Goal: Task Accomplishment & Management: Complete application form

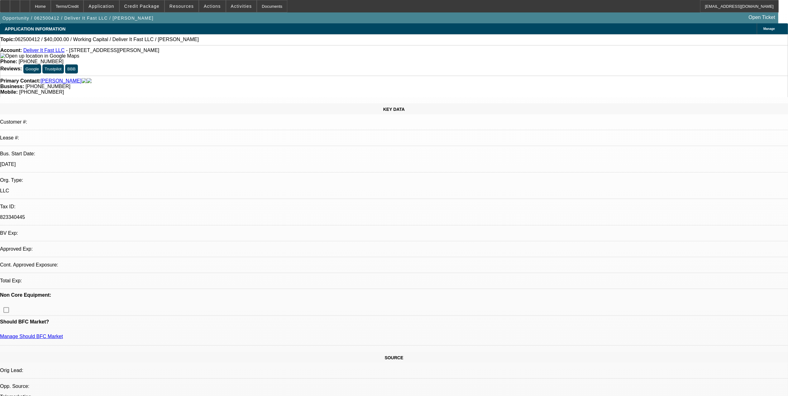
select select "0"
select select "2"
select select "0.1"
select select "4"
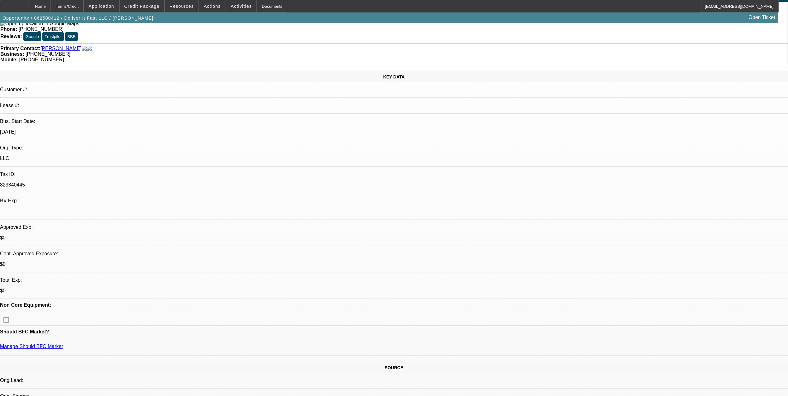
scroll to position [83, 0]
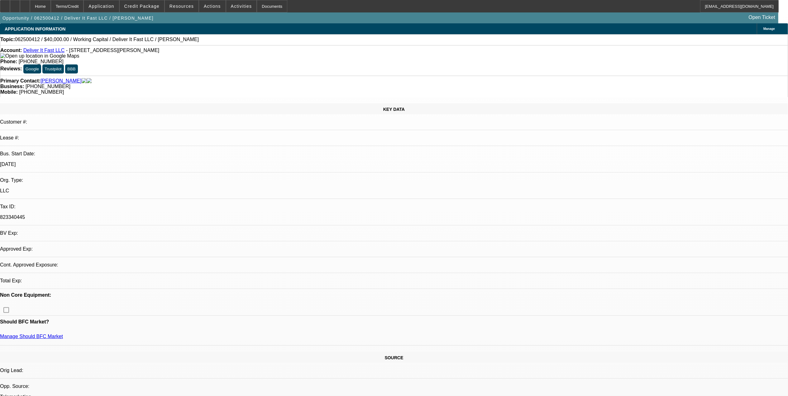
select select "0"
select select "2"
select select "0.1"
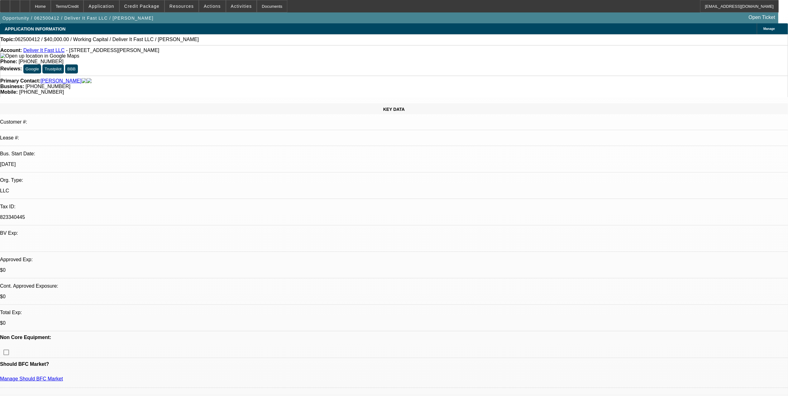
select select "1"
select select "2"
select select "4"
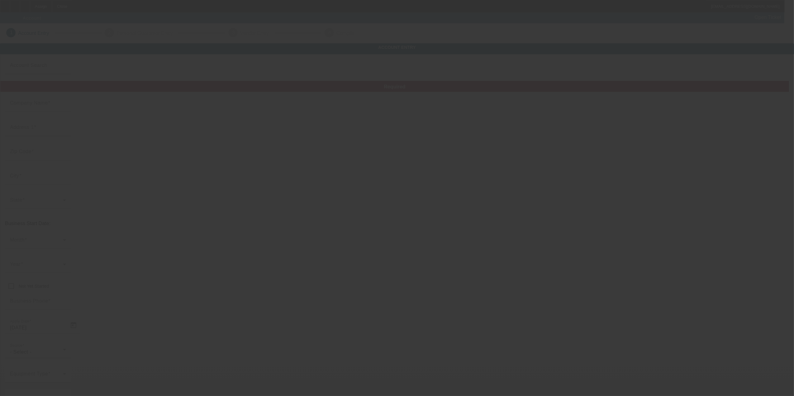
type input "Clarks Towing and Recovery LLC"
type input "501 N Broadway St"
type input "40324"
type input "Georgetown"
type input "(502) 863-7534"
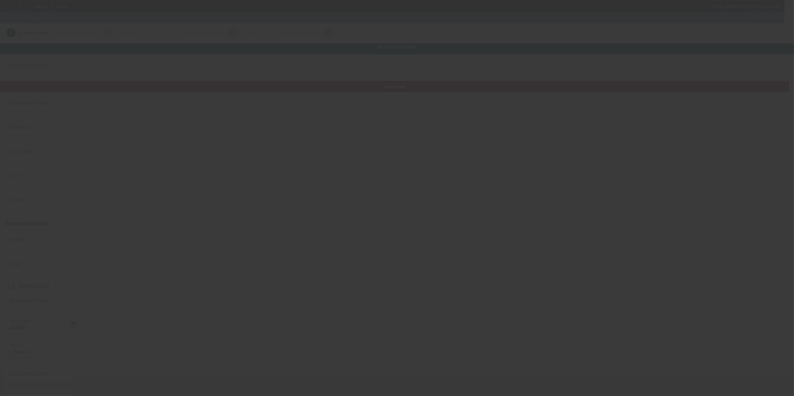
type input "CLARK'S TOWING"
type input "clarkstire@gmail.com"
type input "993968983"
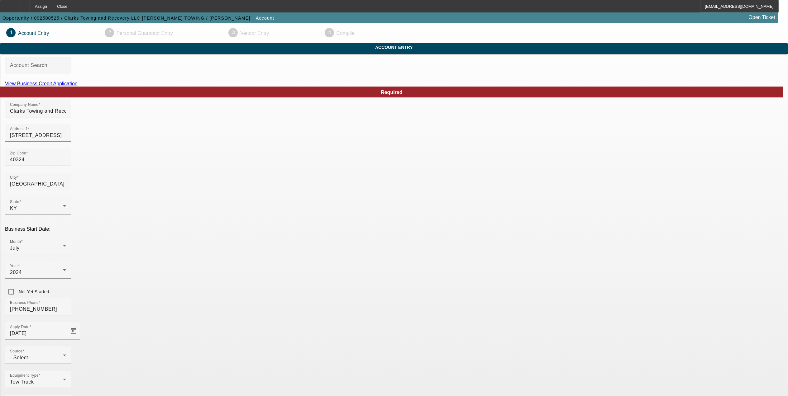
drag, startPoint x: 502, startPoint y: 277, endPoint x: 508, endPoint y: 277, distance: 5.9
click at [63, 354] on div "- Select -" at bounding box center [36, 357] width 53 height 7
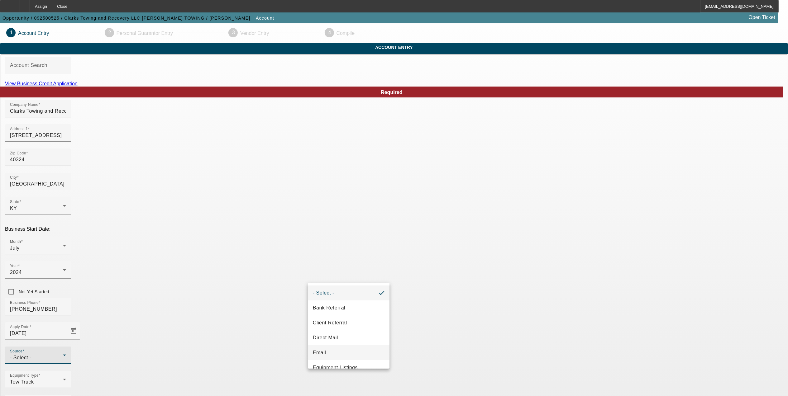
scroll to position [83, 0]
click at [349, 348] on mat-option "Internet Search" at bounding box center [349, 344] width 82 height 15
click at [348, 298] on div "Business Phone (502) 863-7534" at bounding box center [394, 310] width 778 height 24
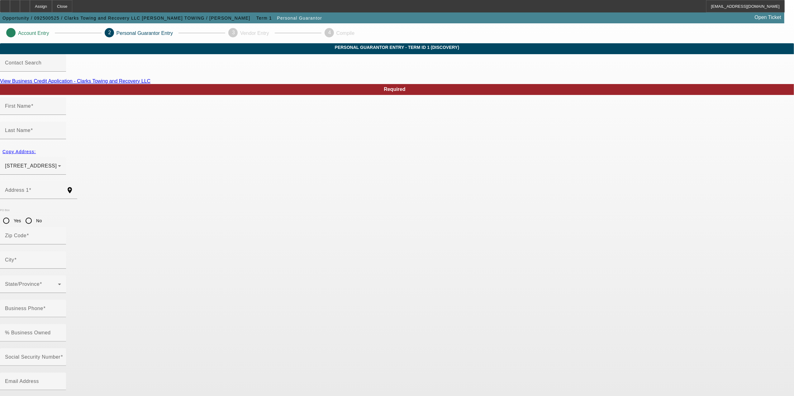
type input "Joshua"
type input "Briner"
type input "5221 Long Lick Pike"
radio input "true"
type input "40379"
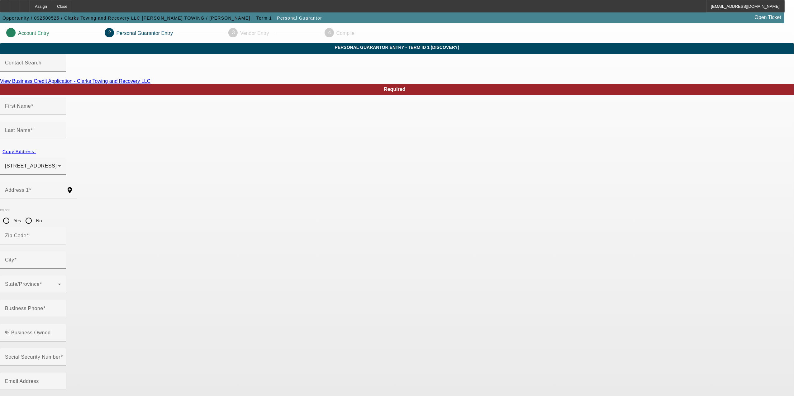
type input "Stamping Ground"
type input "(502) 863-7534"
type input "519-33-2416"
type input "clarkstowingky@gmail.com"
type input "(208) 565-7901"
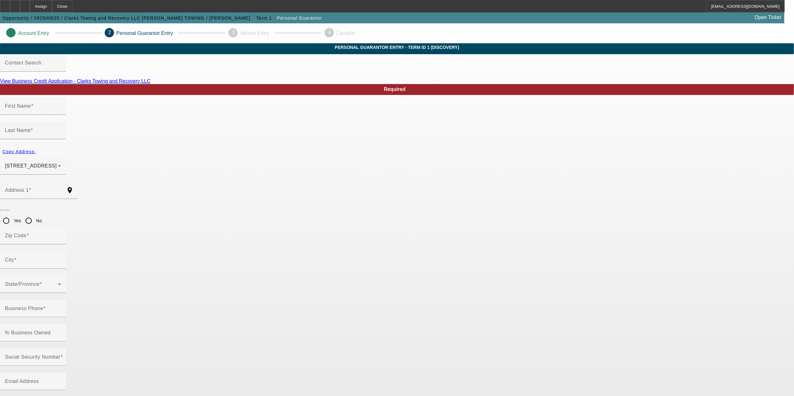
type input "(859) 983-2310"
click at [38, 149] on span "button" at bounding box center [19, 151] width 38 height 15
radio input "false"
click at [61, 332] on input "% Business Owned" at bounding box center [33, 335] width 56 height 7
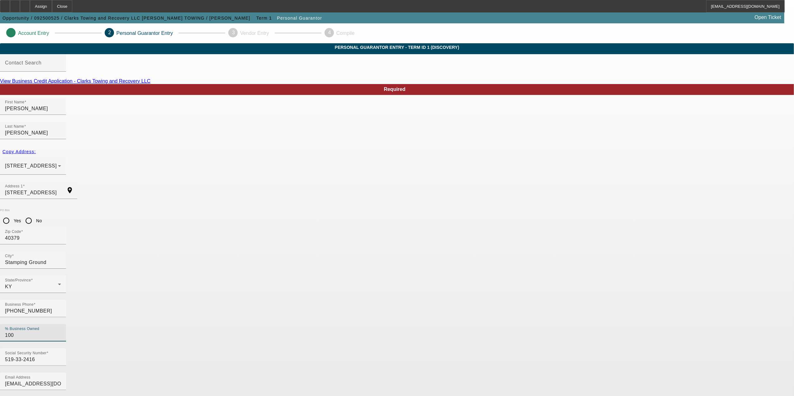
type input "100"
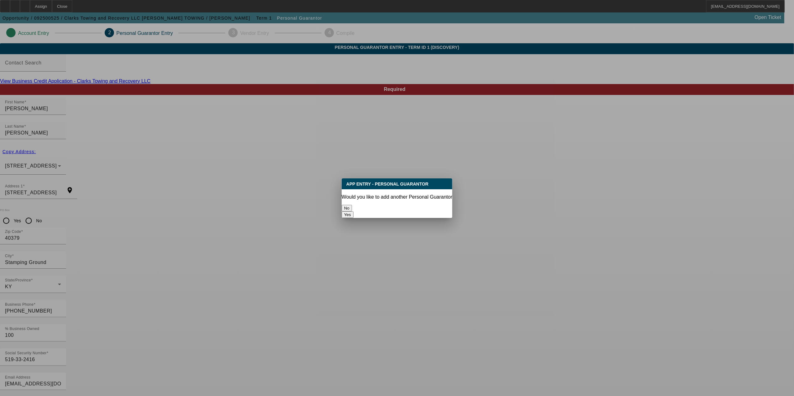
drag, startPoint x: 373, startPoint y: 208, endPoint x: 369, endPoint y: 210, distance: 3.5
click at [352, 209] on button "No" at bounding box center [347, 208] width 10 height 7
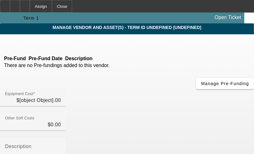
type input "$60,000.00"
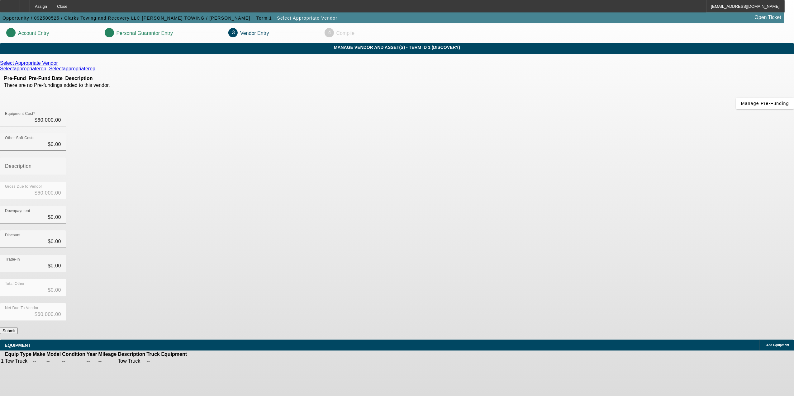
click at [273, 66] on div "Select Appropriate Vendor" at bounding box center [397, 63] width 794 height 6
click at [59, 66] on icon at bounding box center [59, 62] width 0 height 5
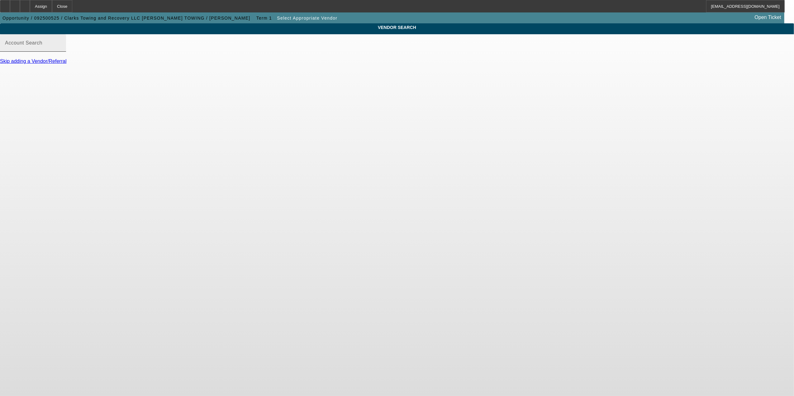
click at [61, 46] on div "Account Search" at bounding box center [33, 42] width 56 height 17
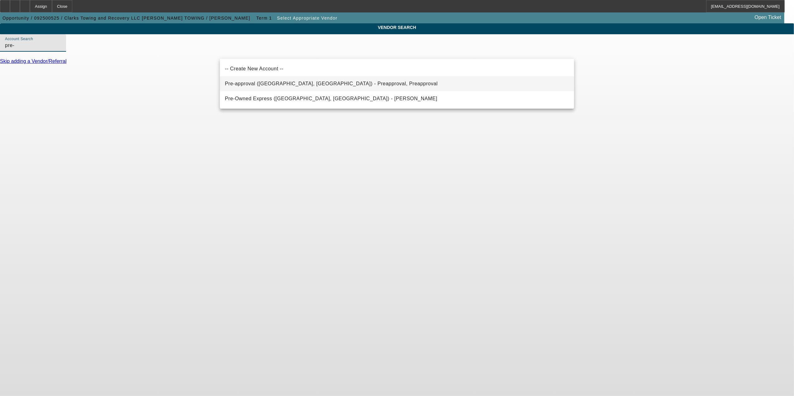
click at [280, 86] on span "Pre-approval (Northbrook, IL) - Preapproval, Preapproval" at bounding box center [331, 83] width 213 height 7
type input "Pre-approval (Northbrook, IL) - Preapproval, Preapproval"
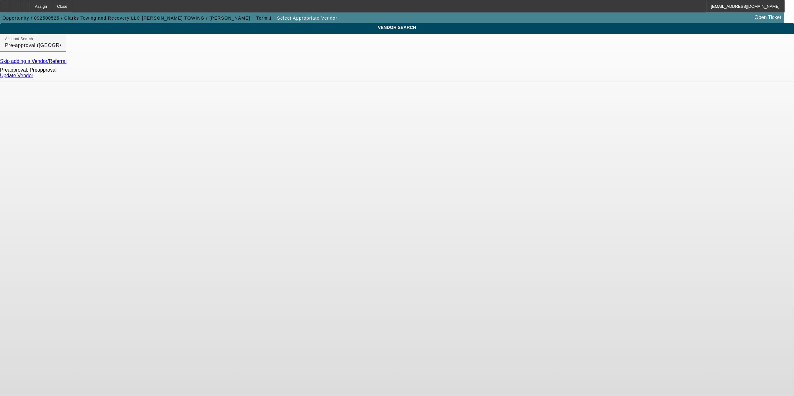
click at [551, 75] on div "Preapproval, Preapproval Update Vendor" at bounding box center [397, 73] width 794 height 18
click at [33, 78] on link "Update Vendor" at bounding box center [16, 75] width 33 height 5
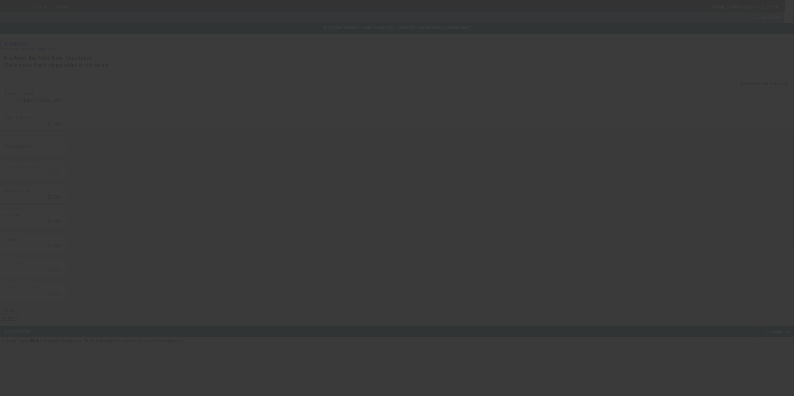
type input "$60,000.00"
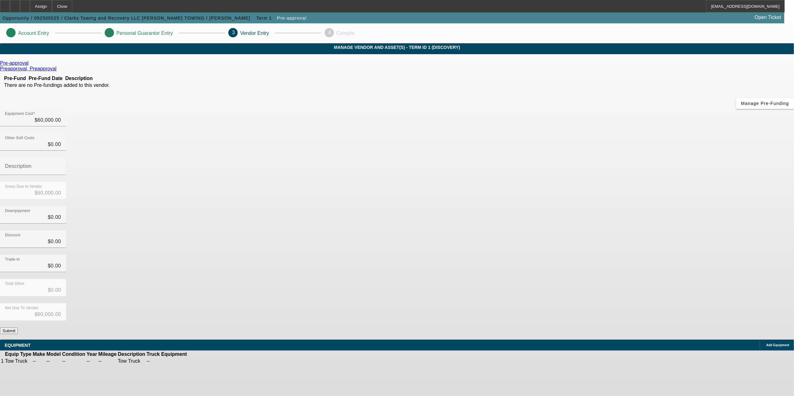
drag, startPoint x: 528, startPoint y: 263, endPoint x: 311, endPoint y: 263, distance: 217.7
click at [18, 328] on button "Submit" at bounding box center [9, 331] width 18 height 7
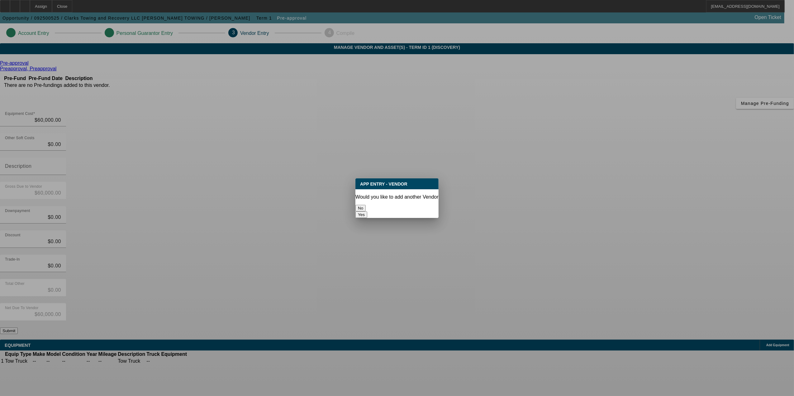
click at [366, 209] on button "No" at bounding box center [360, 208] width 10 height 7
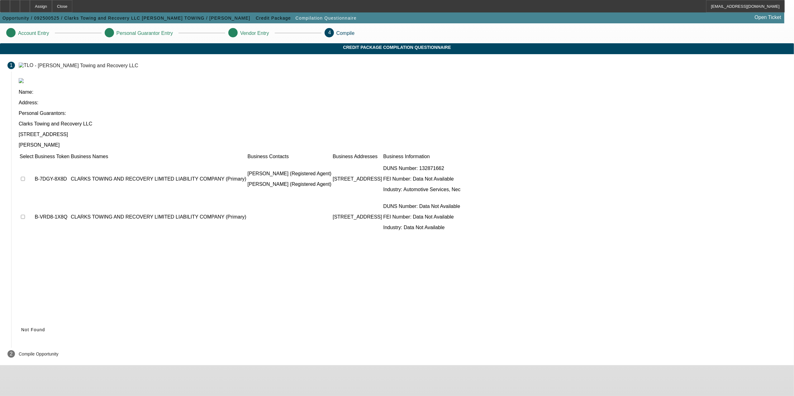
click at [34, 160] on td at bounding box center [26, 178] width 14 height 37
click at [25, 177] on input "checkbox" at bounding box center [23, 179] width 4 height 4
checkbox input "true"
click at [34, 198] on td at bounding box center [26, 216] width 14 height 37
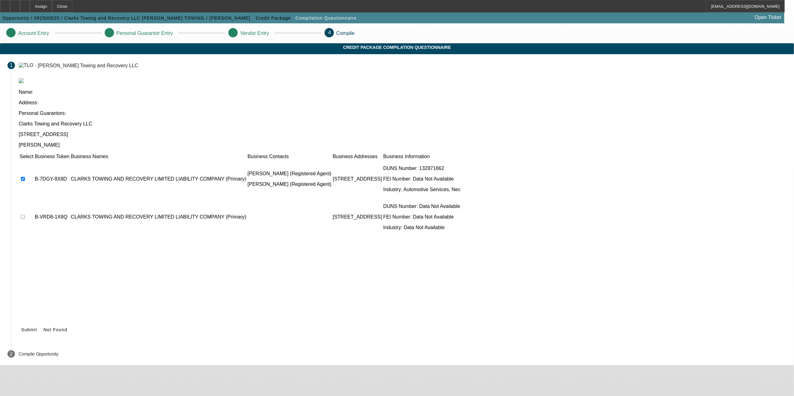
click at [34, 198] on td at bounding box center [26, 216] width 14 height 37
click at [25, 215] on input "checkbox" at bounding box center [23, 217] width 4 height 4
checkbox input "true"
click at [37, 327] on span "Submit" at bounding box center [29, 329] width 16 height 5
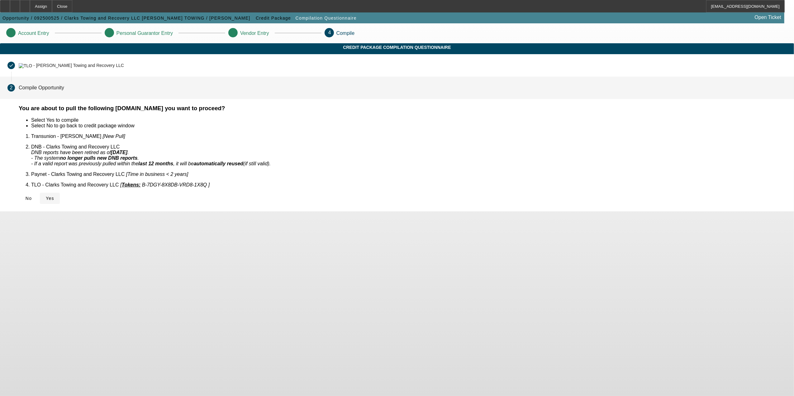
click at [60, 196] on span at bounding box center [50, 198] width 20 height 15
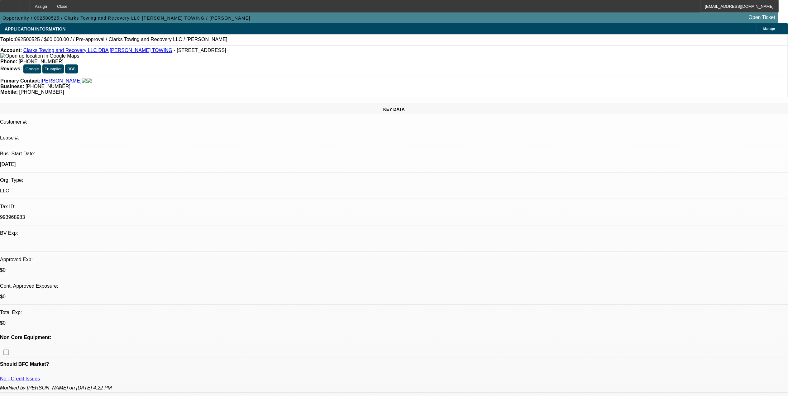
select select "0"
select select "2"
select select "0.1"
select select "1"
select select "2"
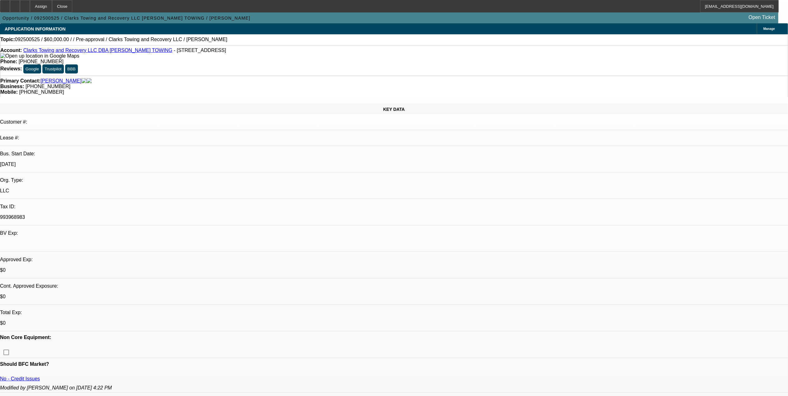
select select "4"
click at [30, 4] on div at bounding box center [25, 6] width 10 height 12
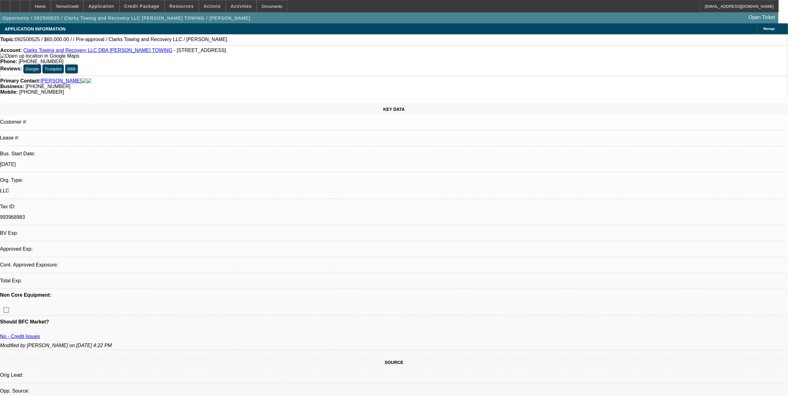
select select "0"
select select "2"
select select "0.1"
select select "4"
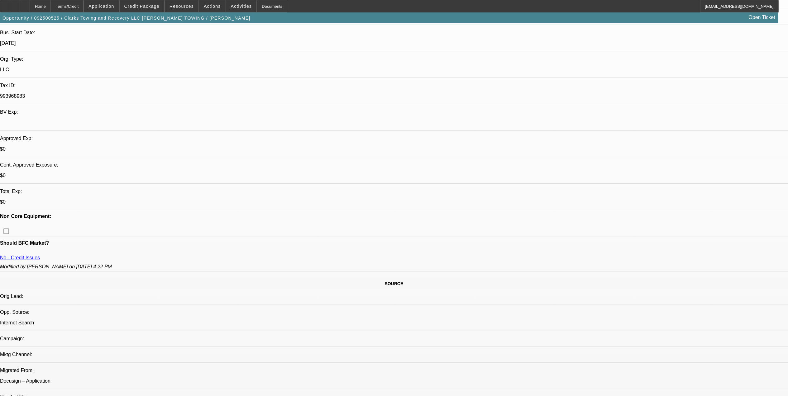
scroll to position [125, 0]
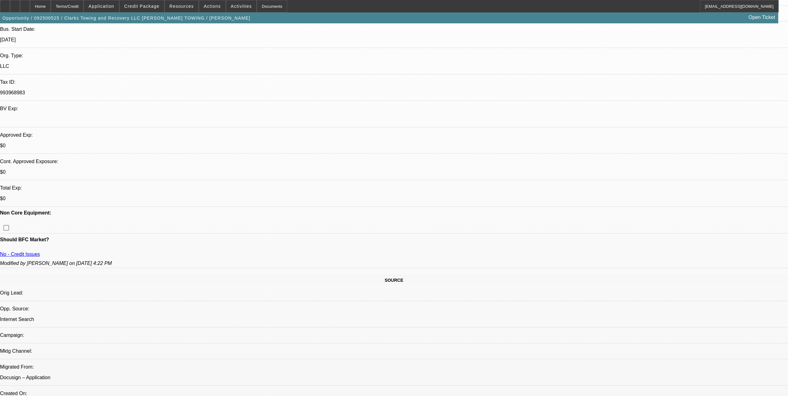
radio input "true"
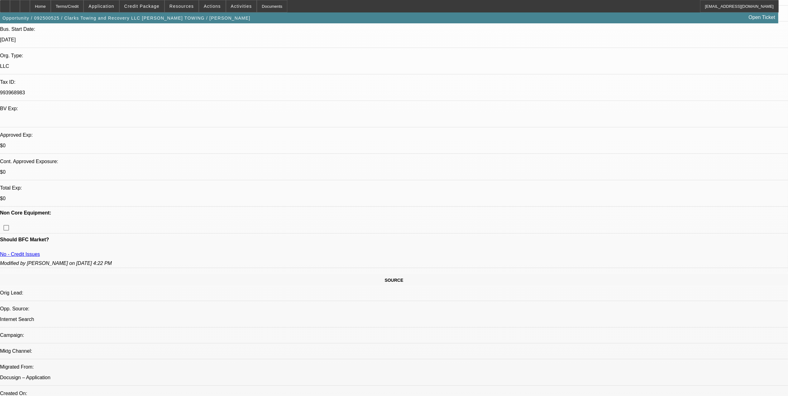
paste textarea "9.23- Looking to get pre-approved up to 50k. Needs a rollback because his truck…"
drag, startPoint x: 771, startPoint y: 131, endPoint x: 771, endPoint y: 171, distance: 40.5
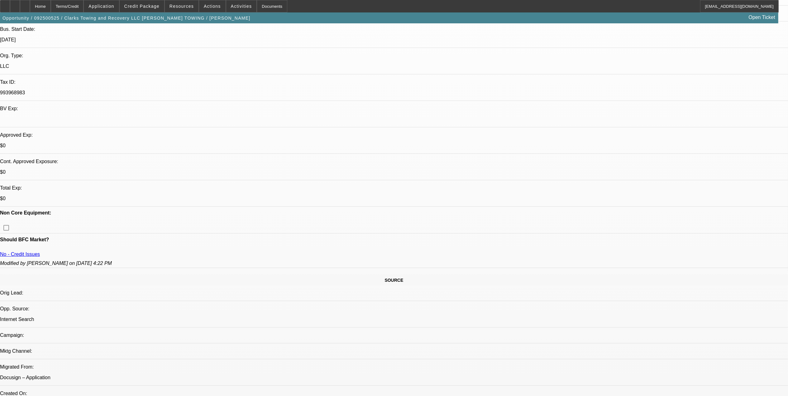
type textarea "9.23- Looking to get pre-approved up to 50k. Needs a rollback because his truck…"
radio input "true"
drag, startPoint x: 206, startPoint y: 92, endPoint x: 217, endPoint y: 90, distance: 11.3
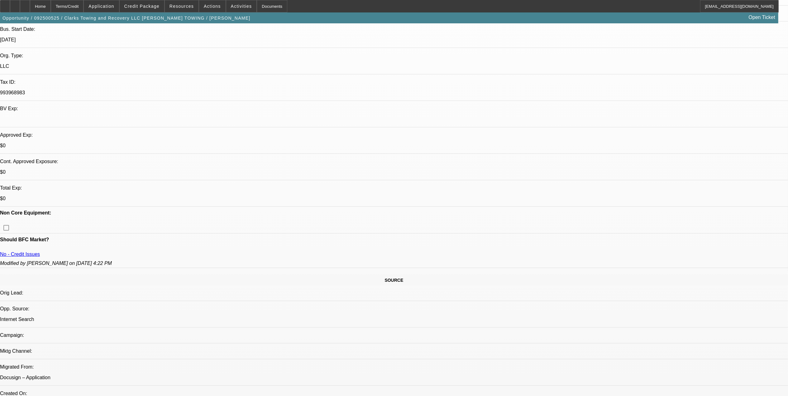
drag, startPoint x: 207, startPoint y: 90, endPoint x: 287, endPoint y: 91, distance: 79.7
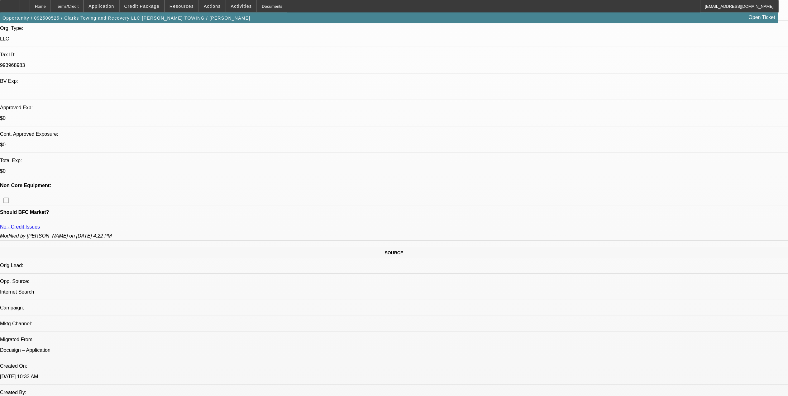
scroll to position [207, 0]
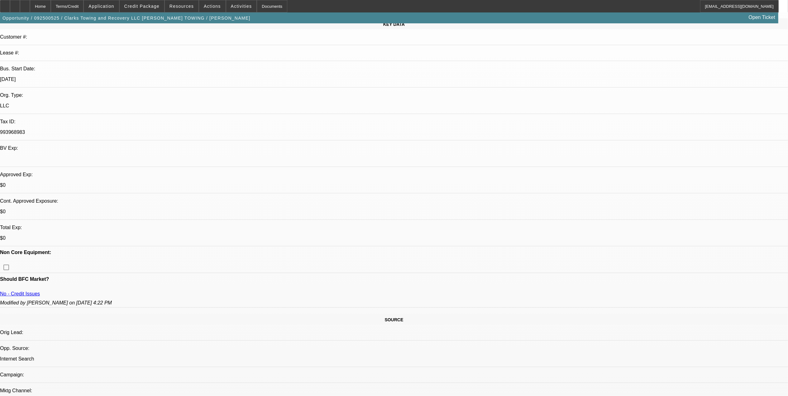
scroll to position [0, 0]
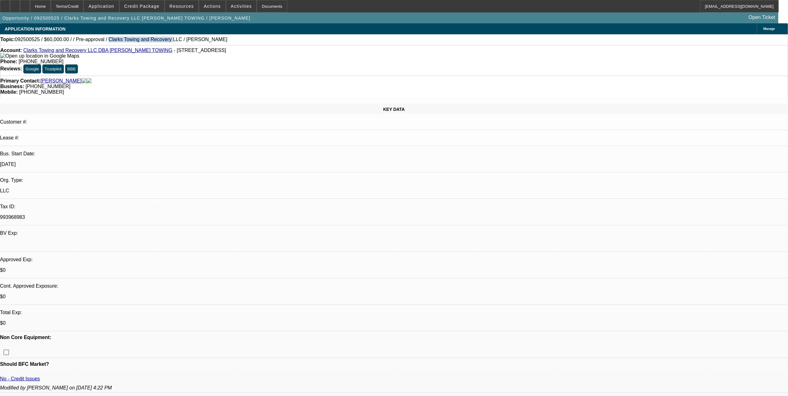
drag, startPoint x: 150, startPoint y: 43, endPoint x: 98, endPoint y: 43, distance: 51.1
click at [98, 42] on div "Topic: 092500525 / $60,000.00 / / Pre-approval / Clarks Towing and Recovery LLC…" at bounding box center [393, 40] width 787 height 6
copy span "Clarks Towing and Recovery"
click at [152, 5] on span "Credit Package" at bounding box center [141, 6] width 35 height 5
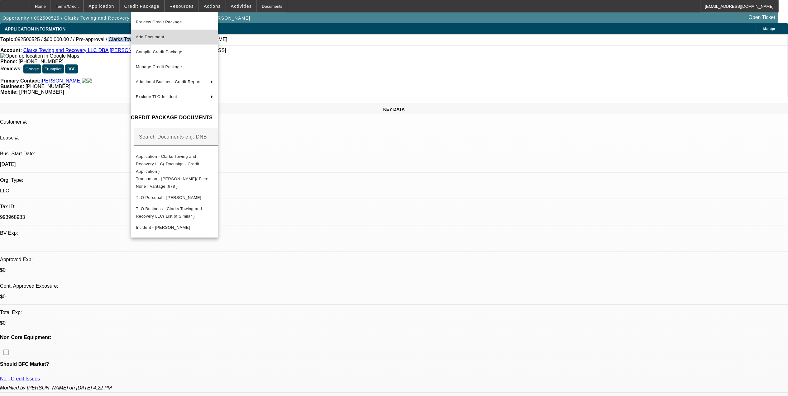
click at [168, 37] on span "Add Document" at bounding box center [174, 36] width 77 height 7
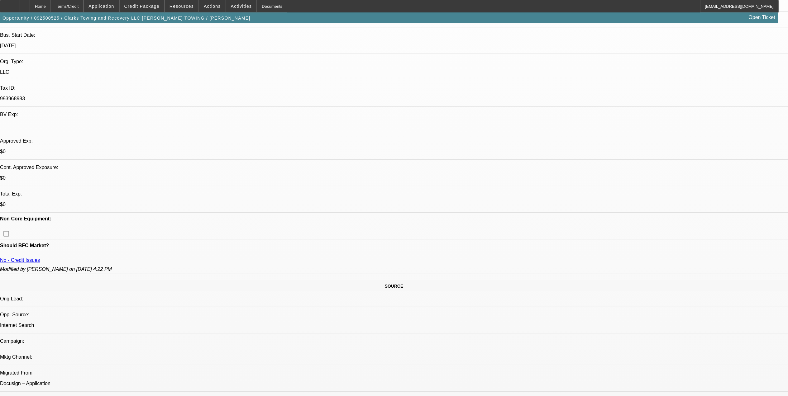
scroll to position [166, 0]
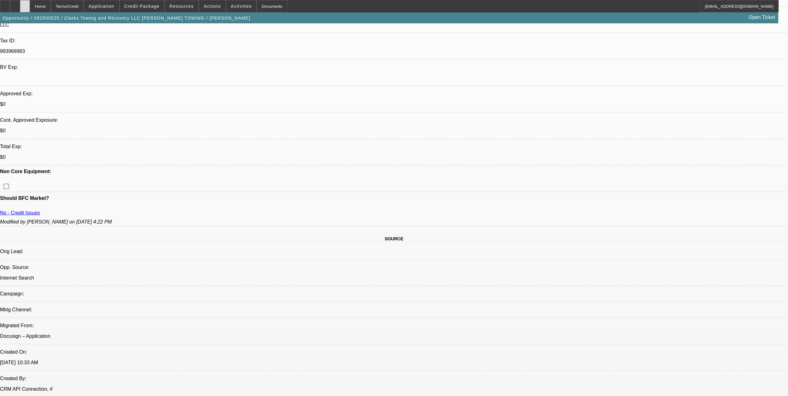
click at [30, 9] on div at bounding box center [25, 6] width 10 height 12
